Goal: Transaction & Acquisition: Book appointment/travel/reservation

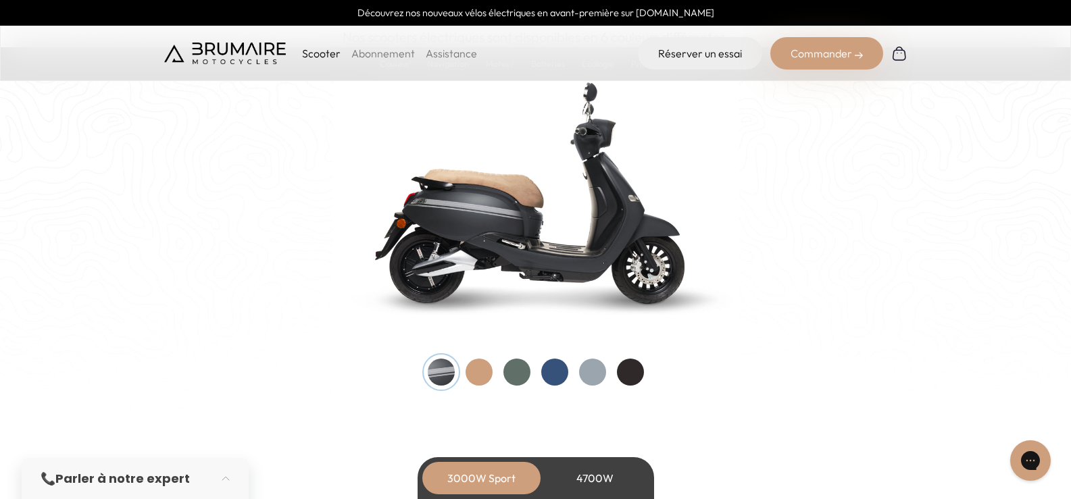
scroll to position [1419, 0]
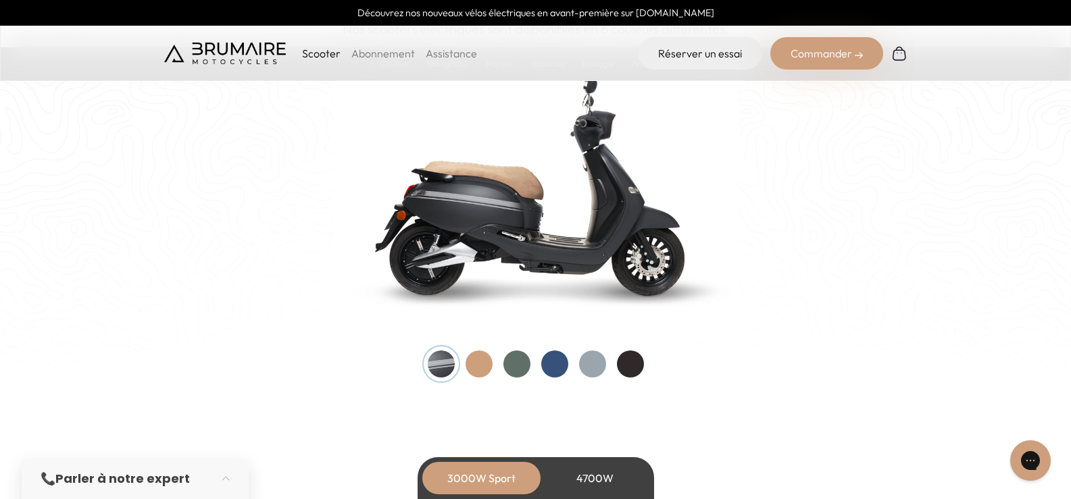
click at [482, 366] on div at bounding box center [479, 364] width 27 height 27
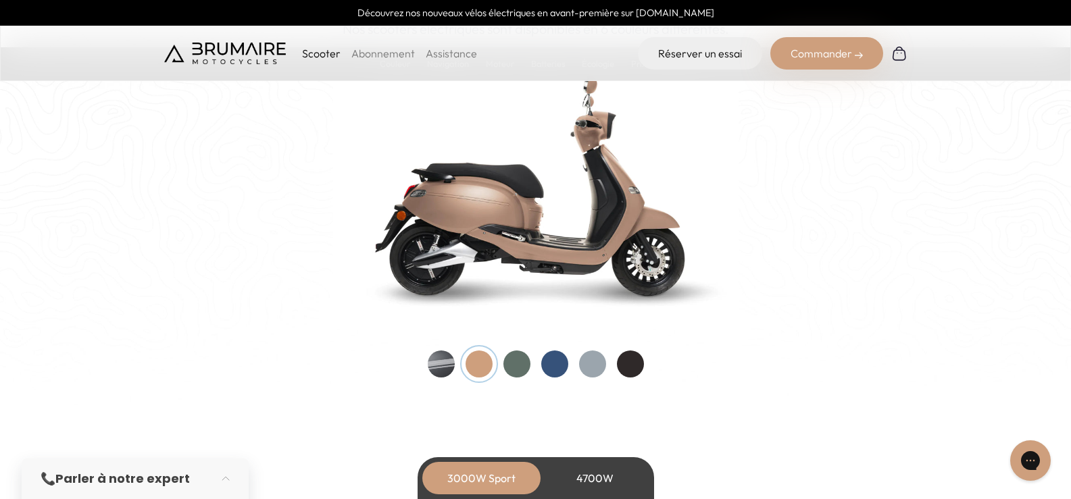
click at [447, 368] on div at bounding box center [441, 364] width 27 height 27
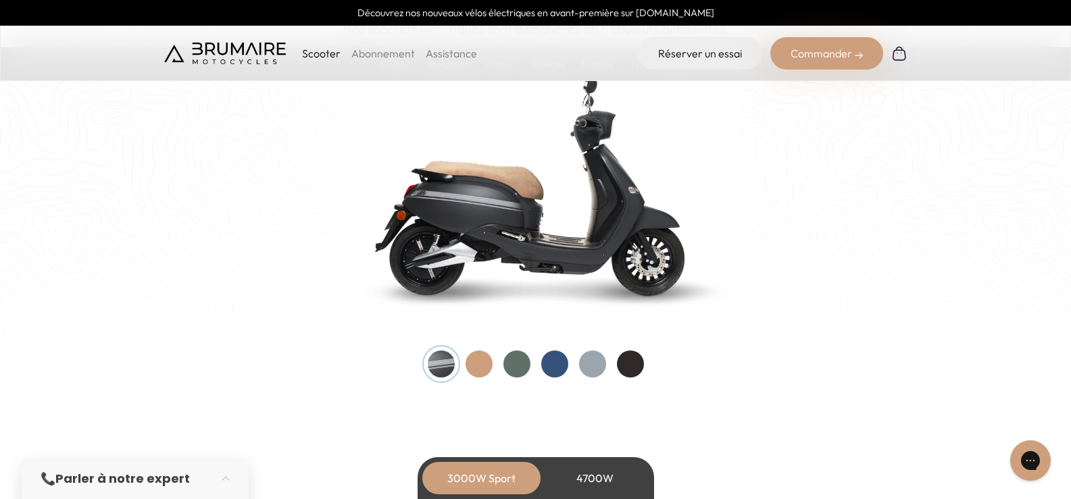
click at [514, 364] on div at bounding box center [517, 364] width 27 height 27
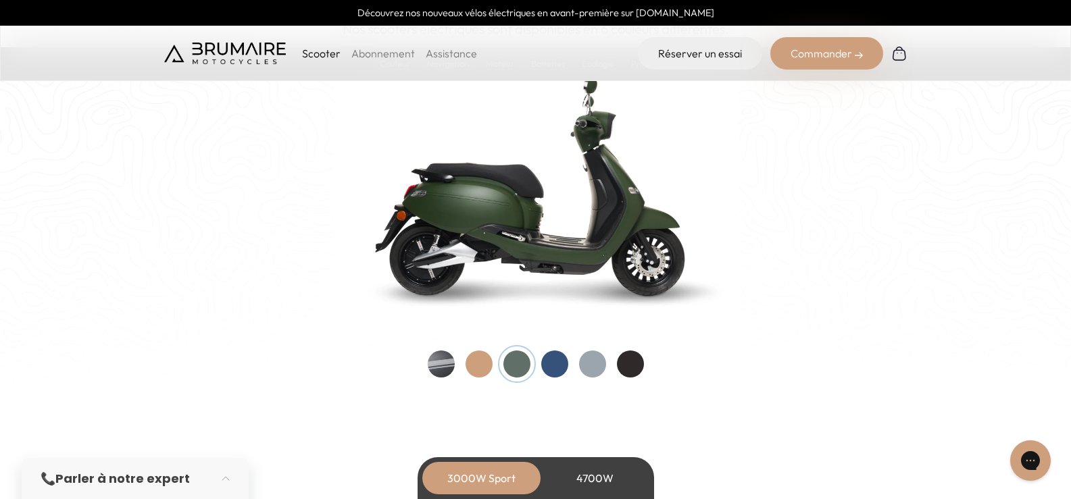
click at [554, 367] on div at bounding box center [554, 364] width 27 height 27
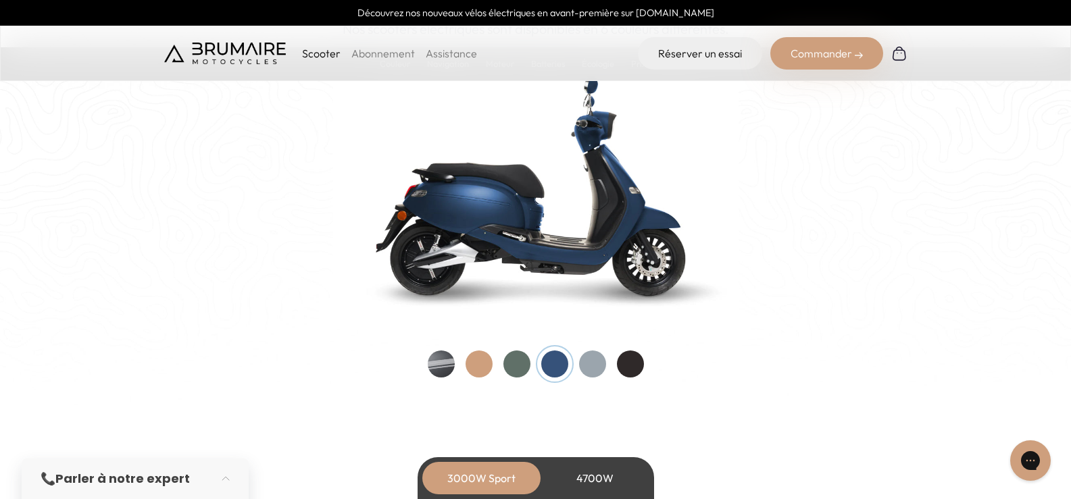
click at [591, 366] on div at bounding box center [592, 364] width 27 height 27
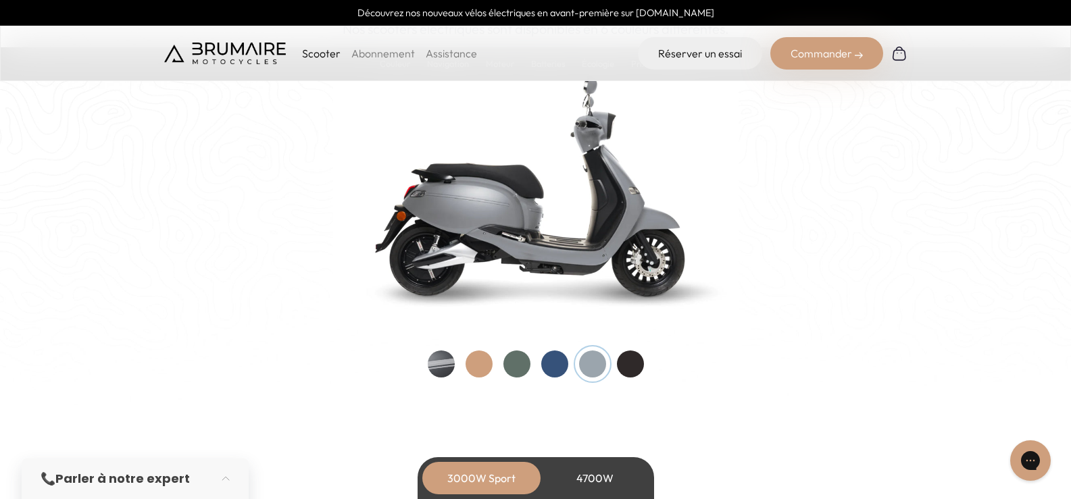
click at [635, 364] on div at bounding box center [630, 364] width 27 height 27
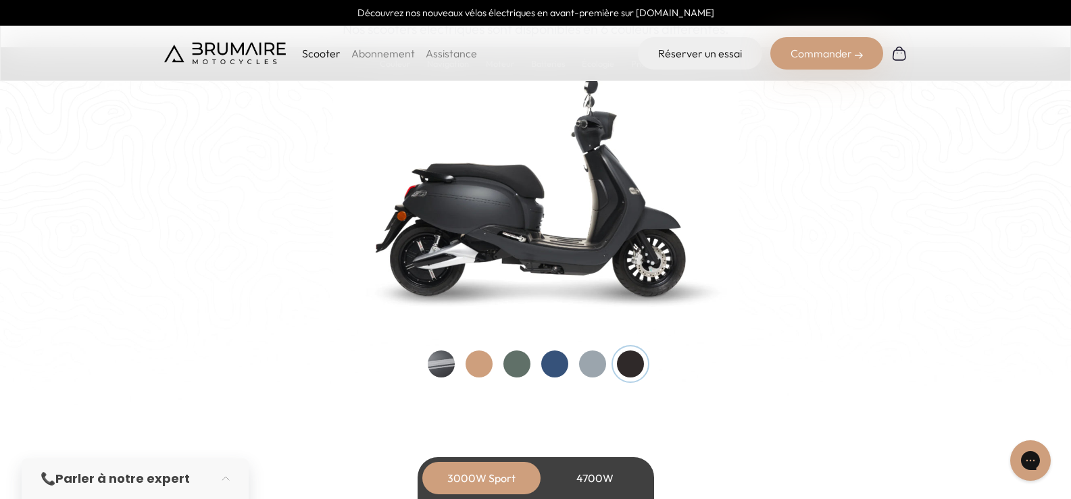
click at [435, 369] on div at bounding box center [441, 364] width 27 height 27
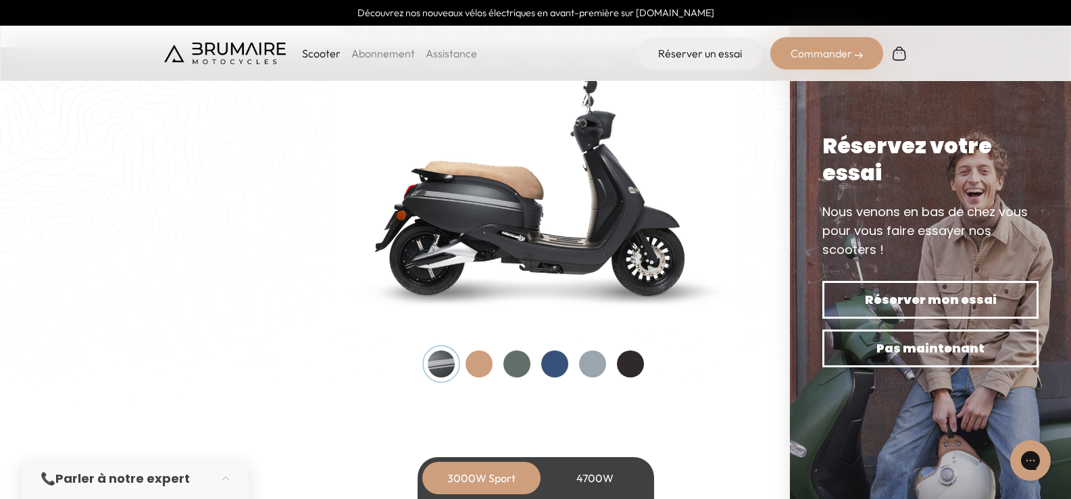
click at [491, 363] on div at bounding box center [479, 364] width 27 height 27
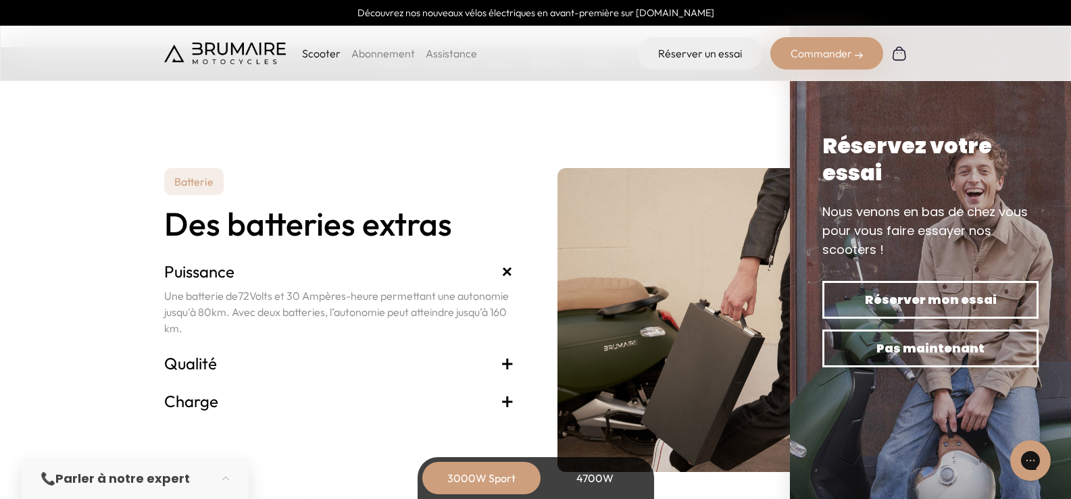
scroll to position [2771, 0]
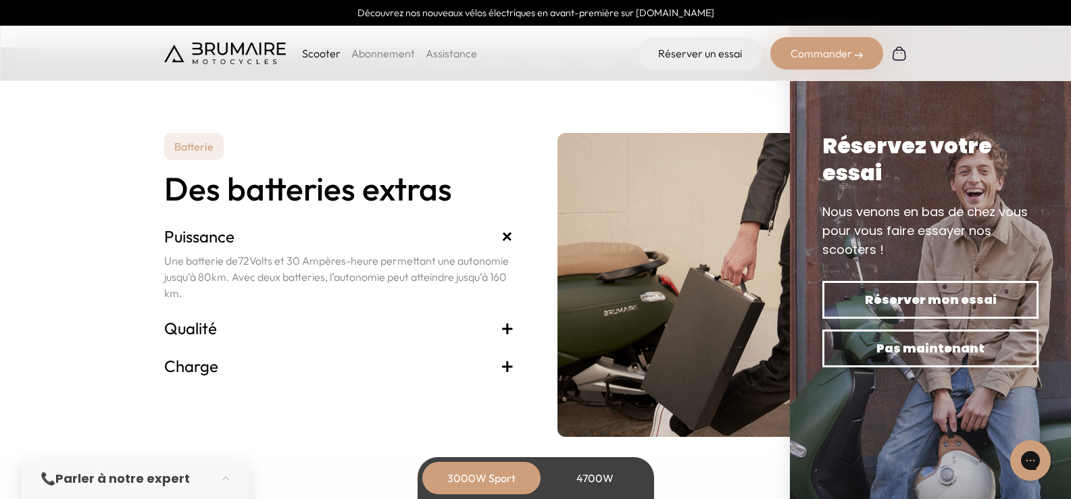
click at [505, 324] on span "+" at bounding box center [508, 329] width 14 height 22
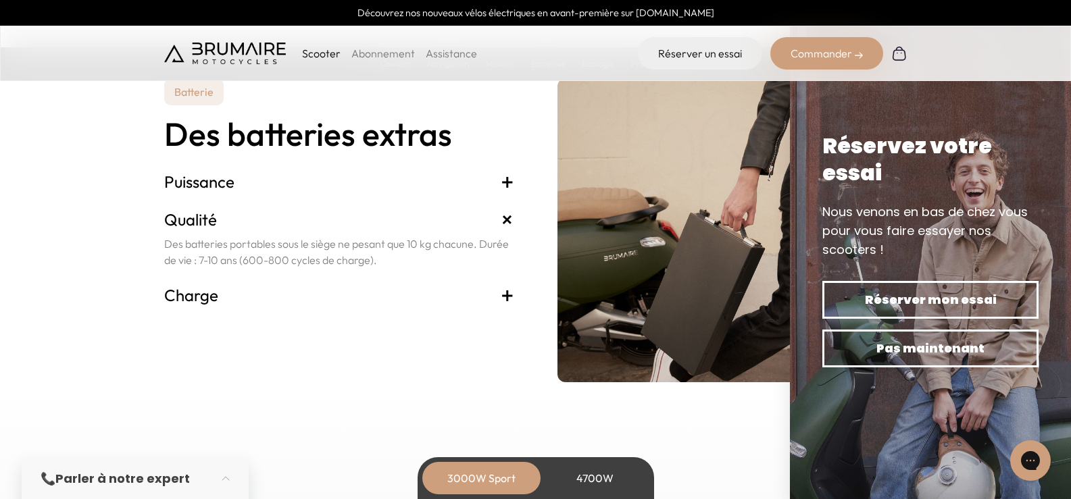
scroll to position [2906, 0]
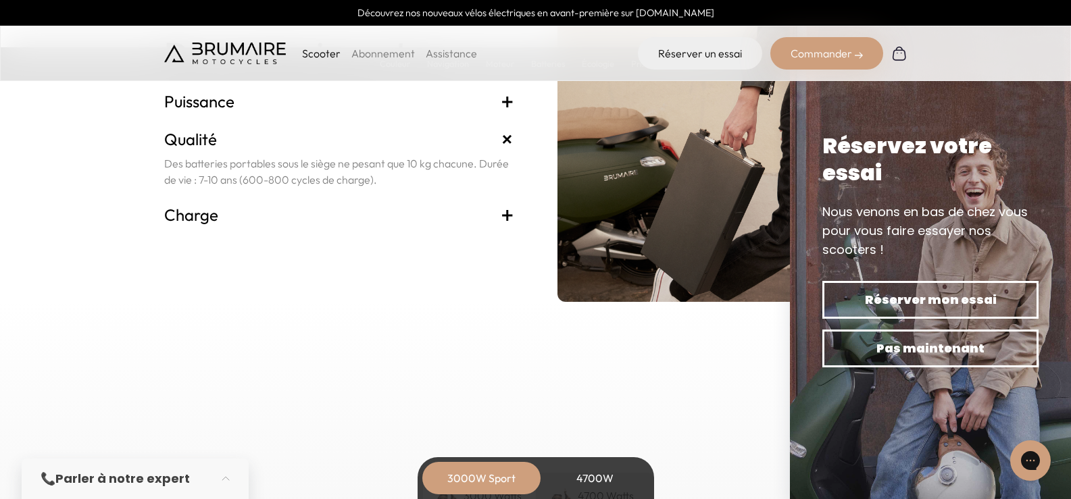
click at [510, 216] on span "+" at bounding box center [508, 215] width 14 height 22
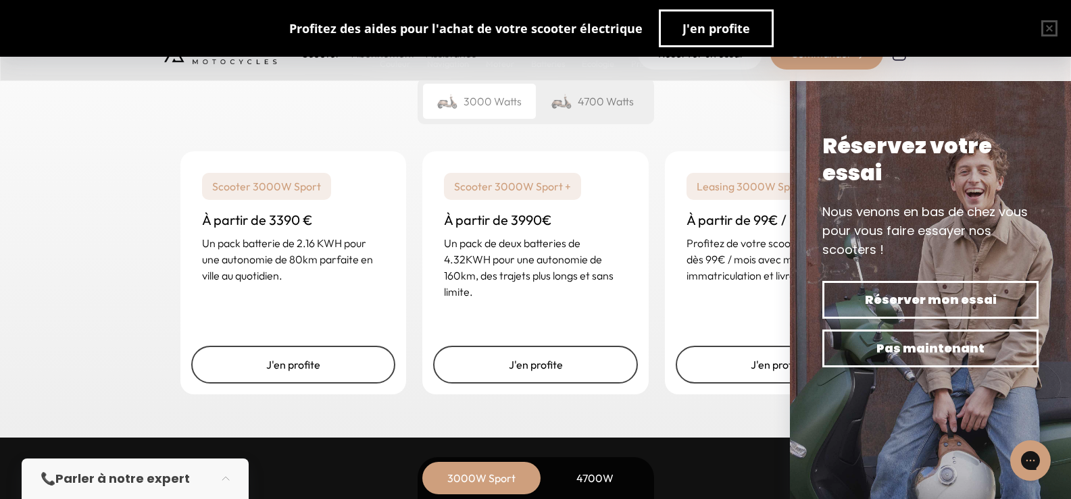
scroll to position [3380, 0]
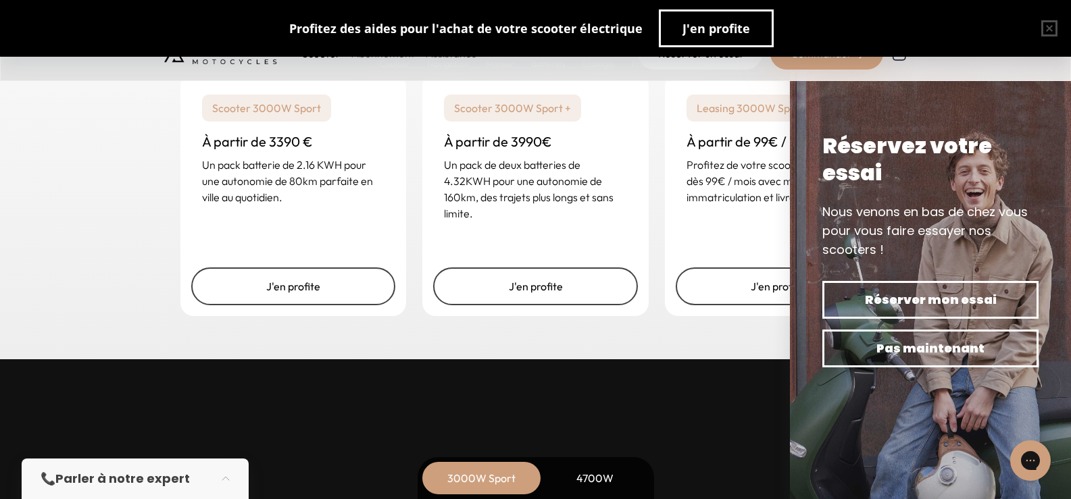
drag, startPoint x: 1027, startPoint y: 157, endPoint x: 1024, endPoint y: 122, distance: 36.0
click at [1024, 122] on div "Réservez votre essai Nous venons en bas de chez vous pour vous faire essayer no…" at bounding box center [930, 249] width 281 height 499
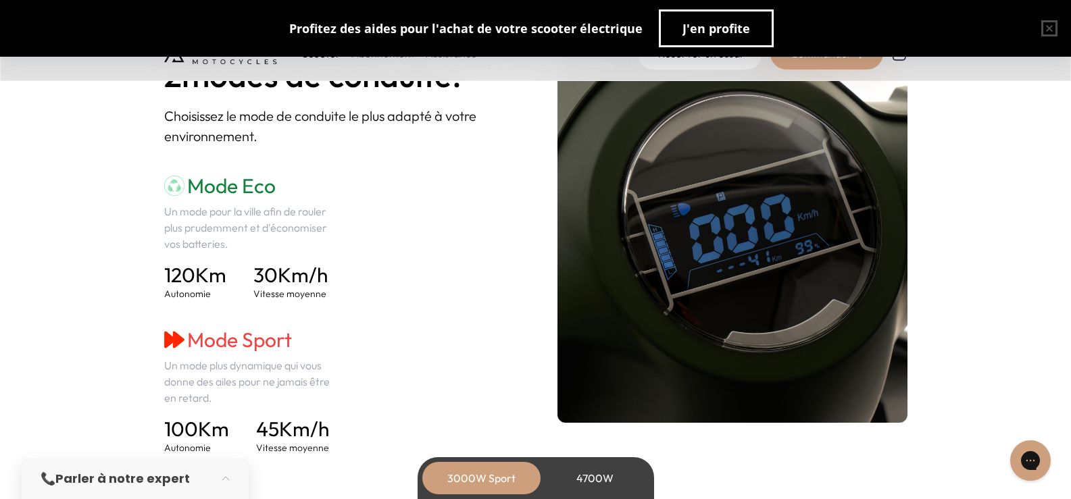
scroll to position [1690, 0]
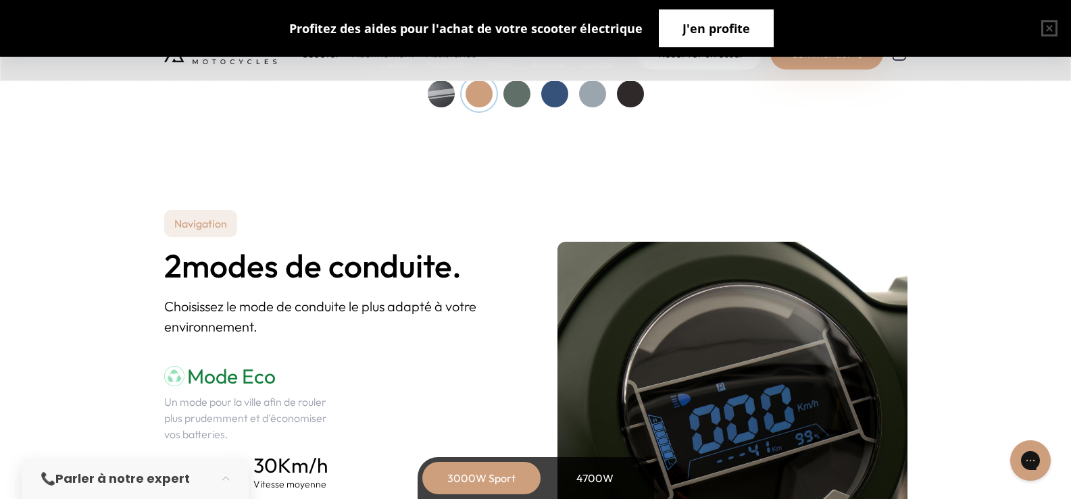
click at [723, 25] on span "J'en profite" at bounding box center [717, 28] width 68 height 19
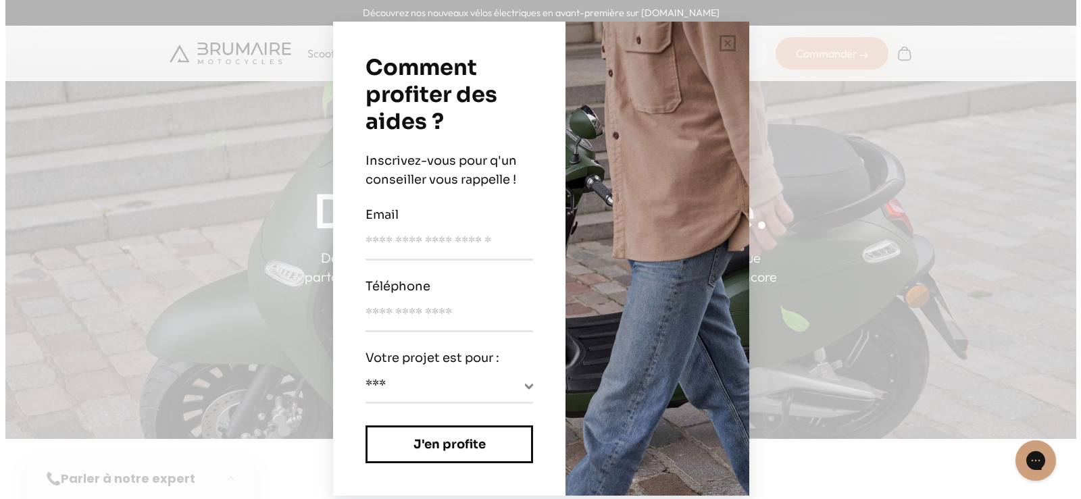
scroll to position [0, 0]
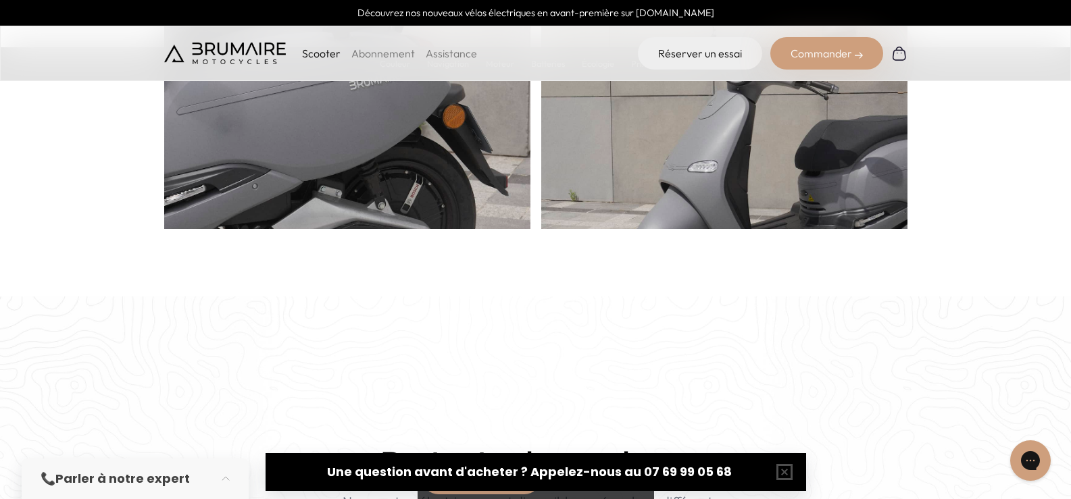
scroll to position [1149, 0]
